Goal: Complete application form

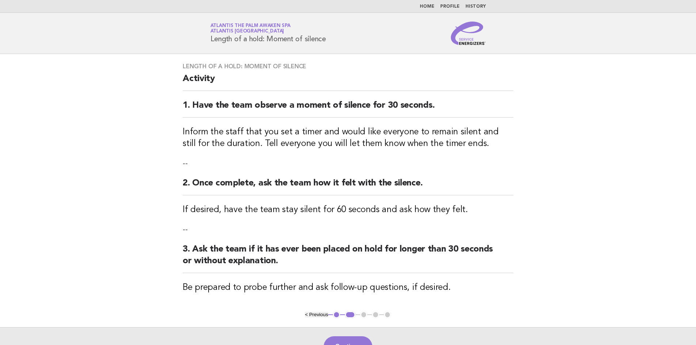
scroll to position [73, 0]
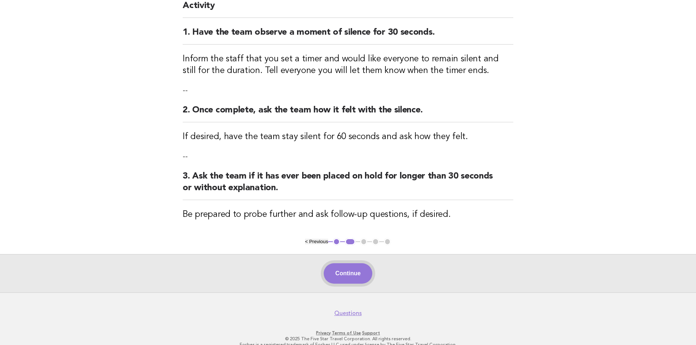
click at [350, 272] on button "Continue" at bounding box center [348, 273] width 49 height 20
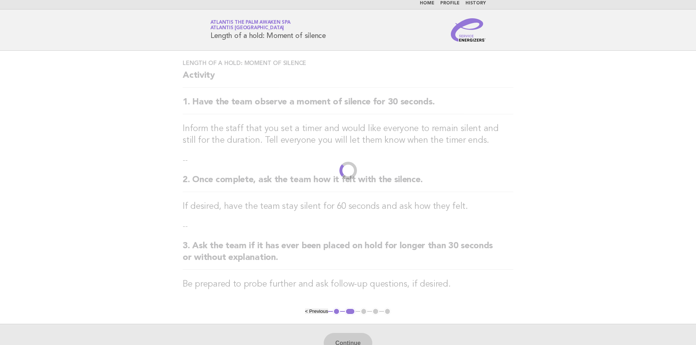
scroll to position [0, 0]
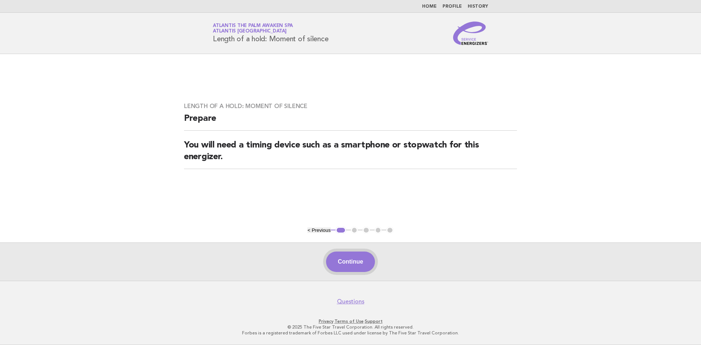
click at [359, 257] on button "Continue" at bounding box center [350, 262] width 49 height 20
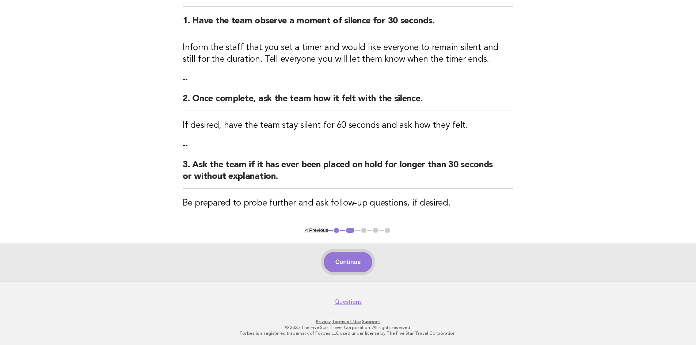
click at [346, 259] on button "Continue" at bounding box center [348, 262] width 49 height 20
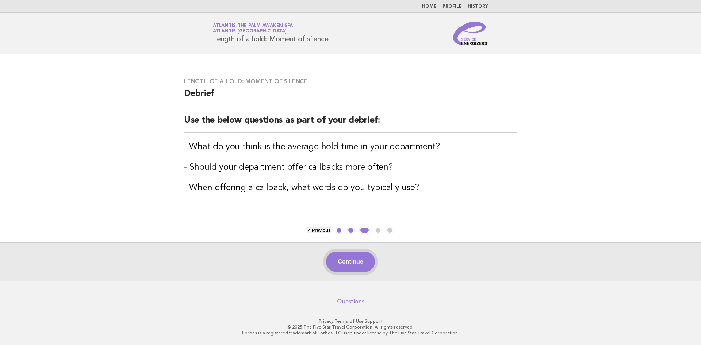
click at [354, 261] on button "Continue" at bounding box center [350, 262] width 49 height 20
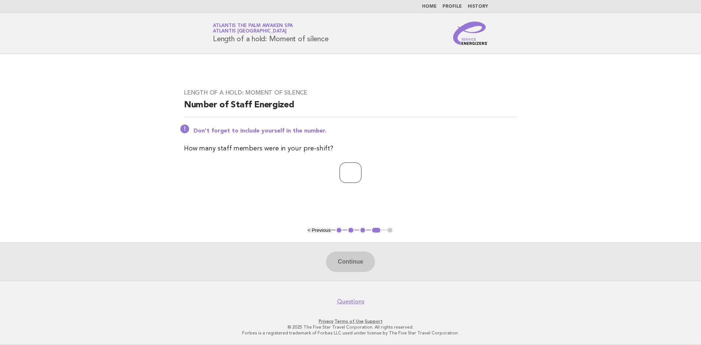
click at [351, 176] on input "number" at bounding box center [351, 172] width 22 height 20
type input "*"
click at [348, 261] on button "Continue" at bounding box center [350, 262] width 49 height 20
